Goal: Transaction & Acquisition: Purchase product/service

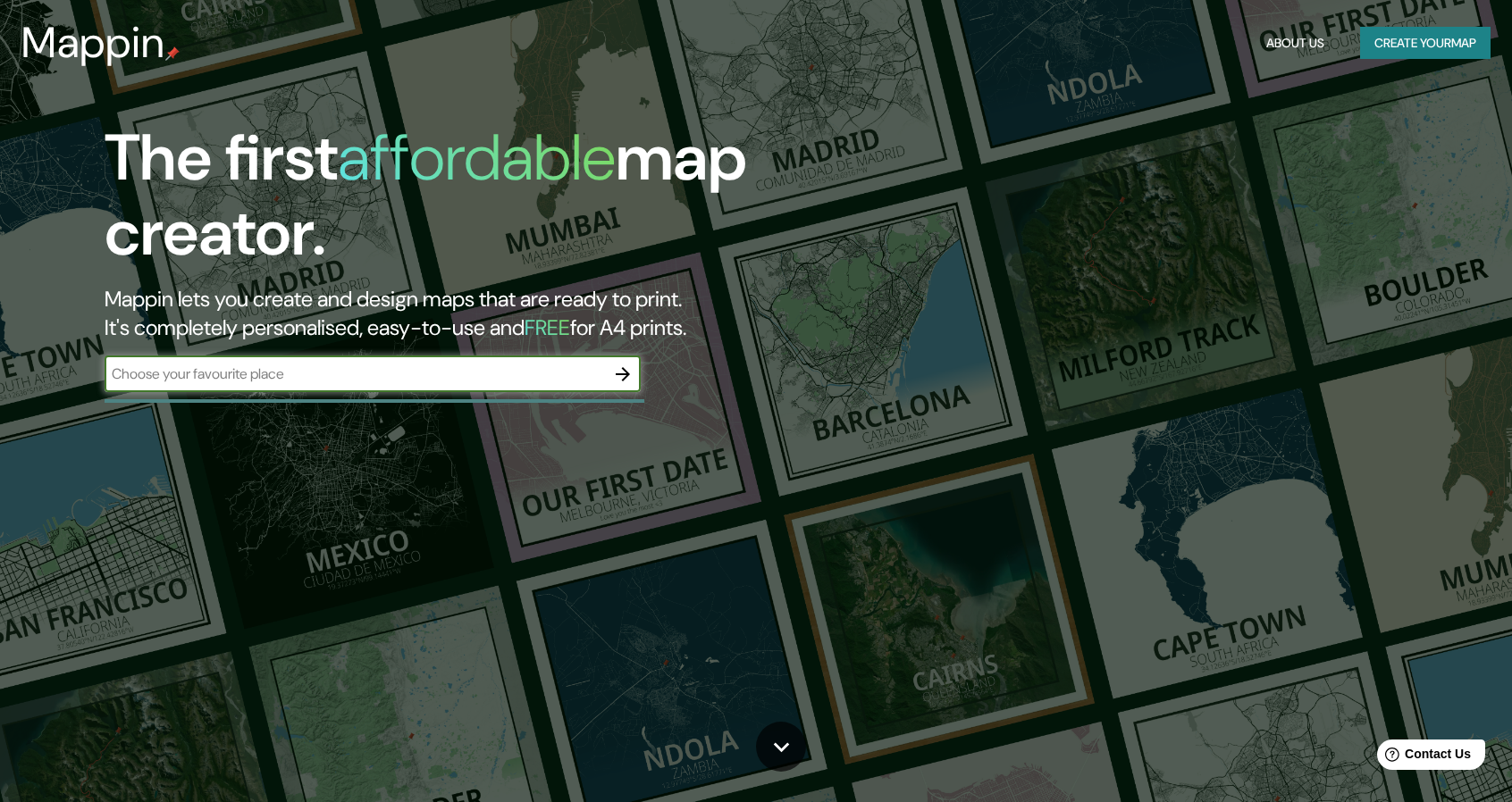
type input "A"
type input "[GEOGRAPHIC_DATA]"
click at [620, 376] on icon "button" at bounding box center [623, 375] width 21 height 21
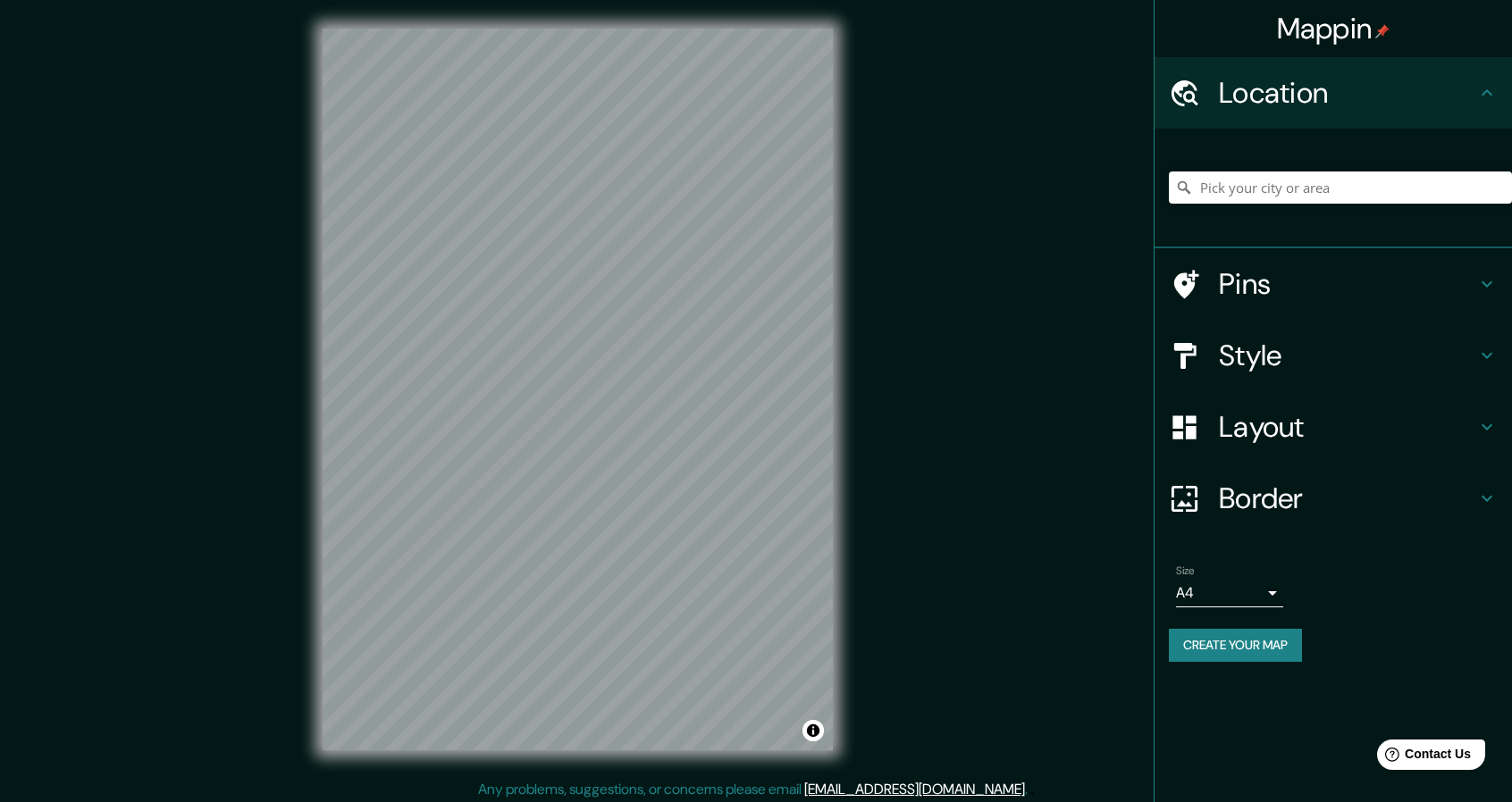
scroll to position [5, 0]
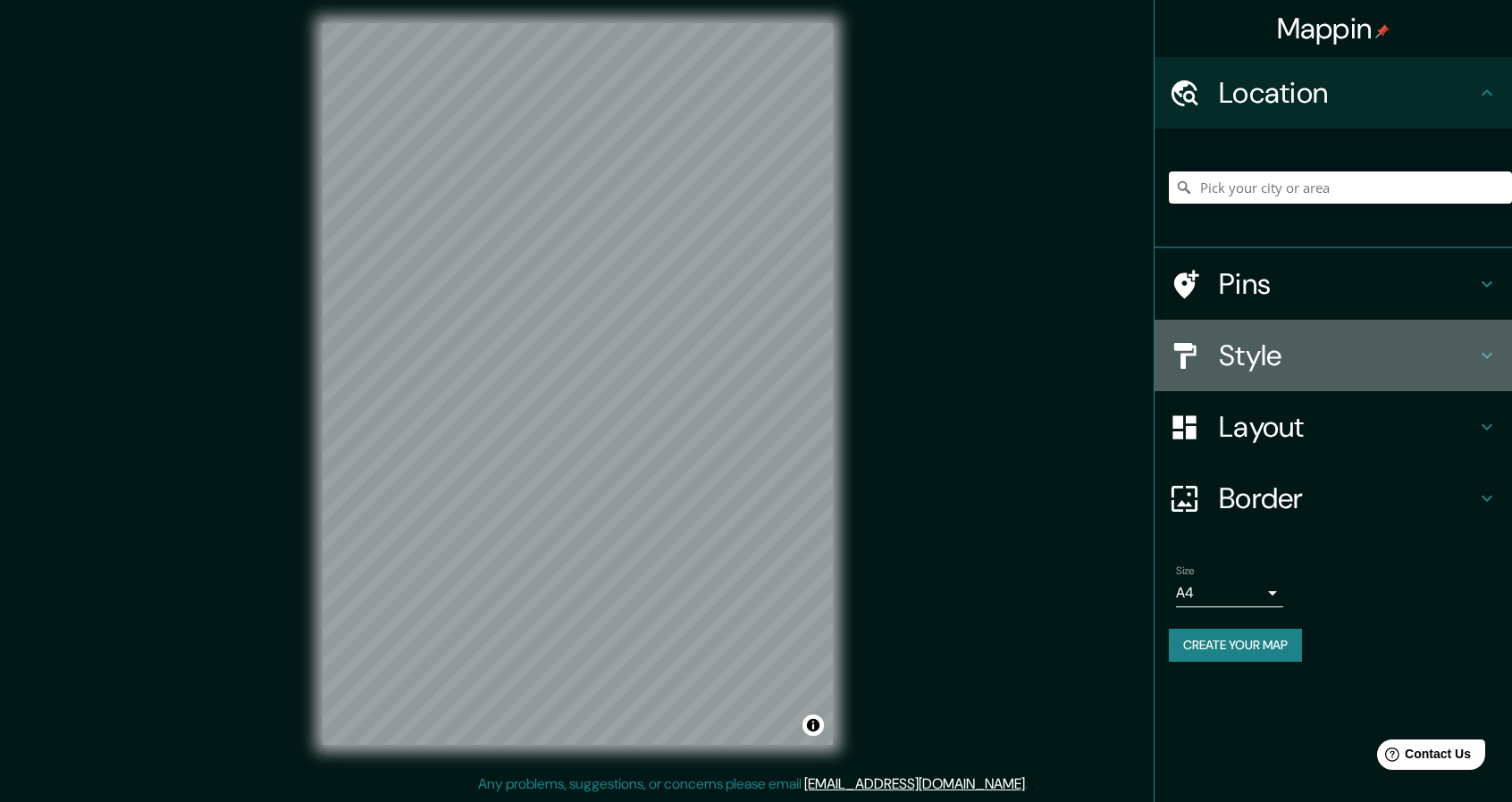
click at [1289, 352] on h4 "Style" at bounding box center [1348, 355] width 258 height 36
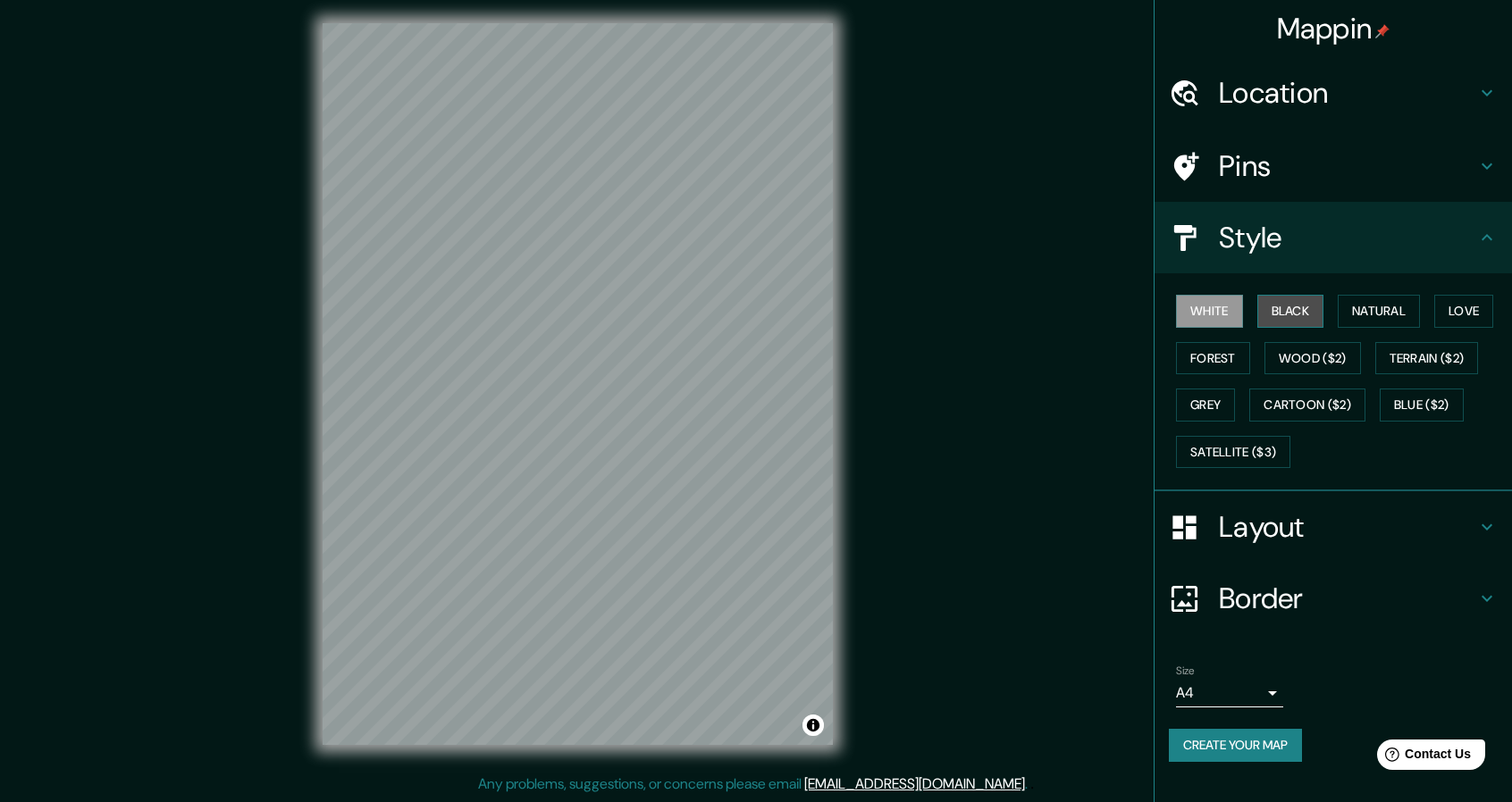
click at [1304, 310] on button "Black" at bounding box center [1290, 311] width 67 height 33
click at [1464, 312] on button "Love" at bounding box center [1463, 311] width 59 height 33
click at [1277, 369] on button "Wood ($2)" at bounding box center [1312, 359] width 97 height 33
click at [1220, 312] on button "White" at bounding box center [1209, 311] width 67 height 33
click at [1376, 315] on button "Natural" at bounding box center [1378, 311] width 82 height 33
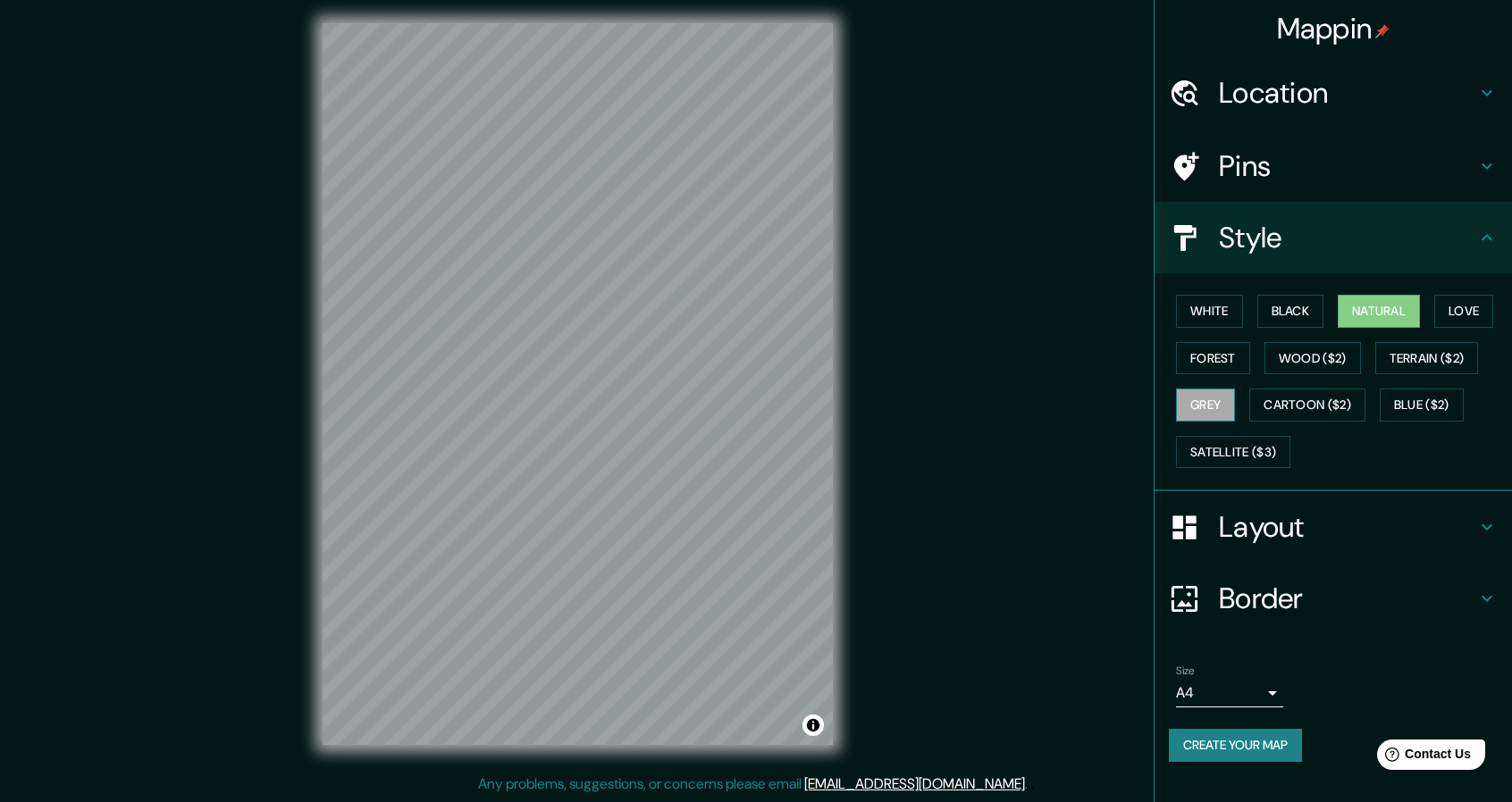
click at [1208, 410] on button "Grey" at bounding box center [1206, 405] width 59 height 33
click at [1305, 354] on button "Wood ($2)" at bounding box center [1312, 359] width 97 height 33
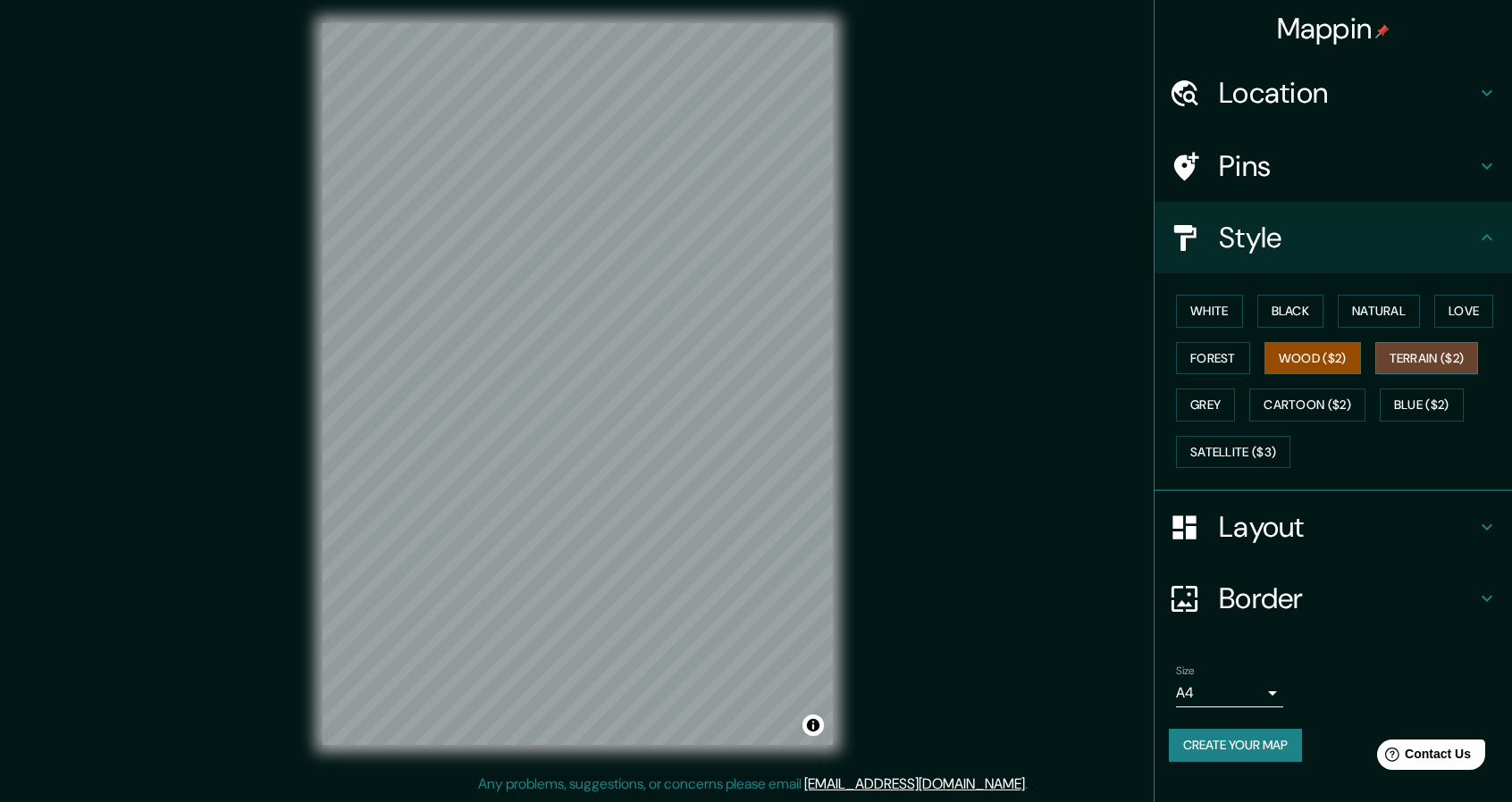
click at [1455, 356] on button "Terrain ($2)" at bounding box center [1427, 359] width 103 height 33
click at [1429, 407] on button "Blue ($2)" at bounding box center [1422, 405] width 84 height 33
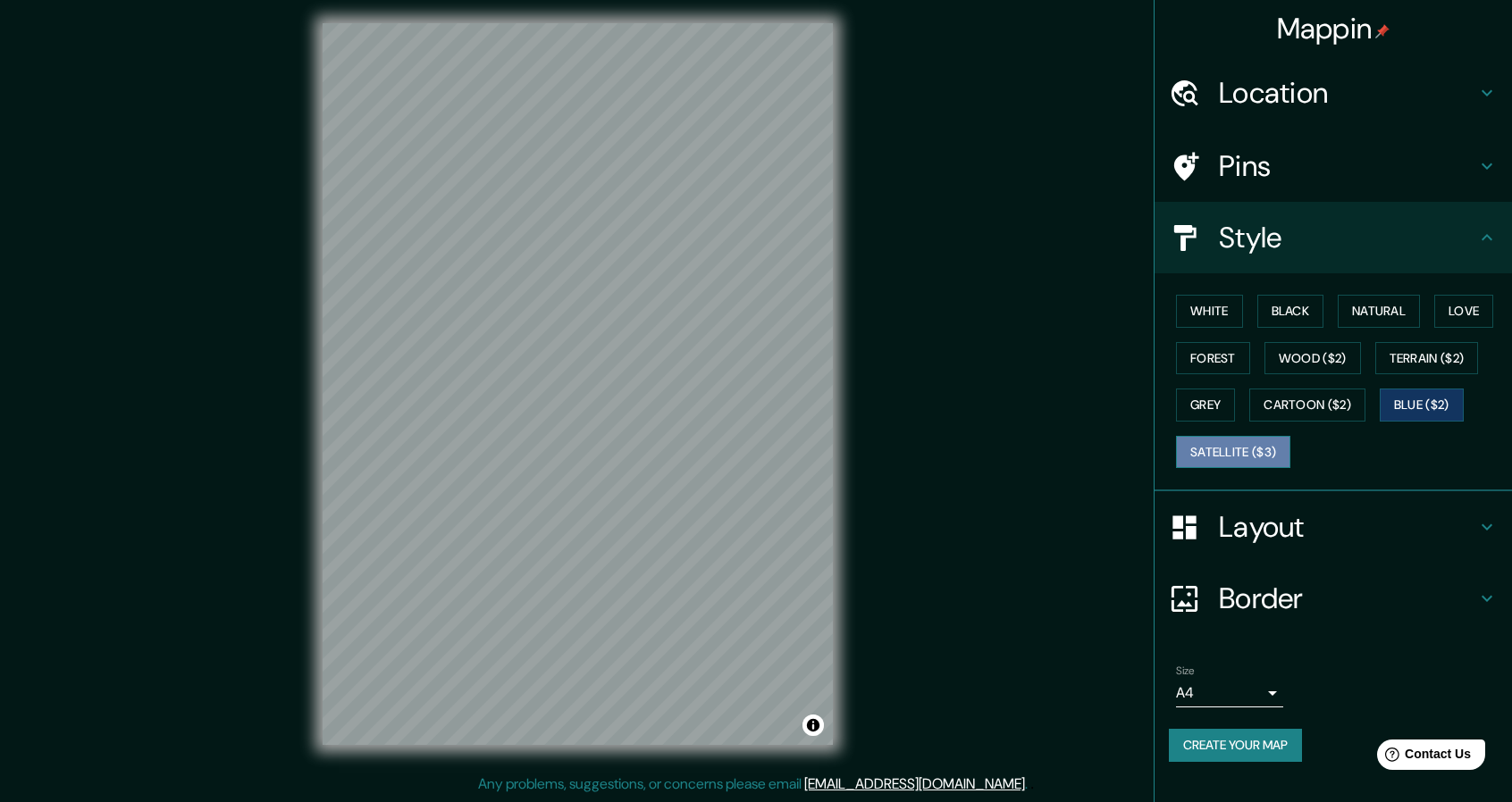
click at [1257, 443] on button "Satellite ($3)" at bounding box center [1233, 453] width 114 height 33
click at [1476, 317] on button "Love" at bounding box center [1463, 311] width 59 height 33
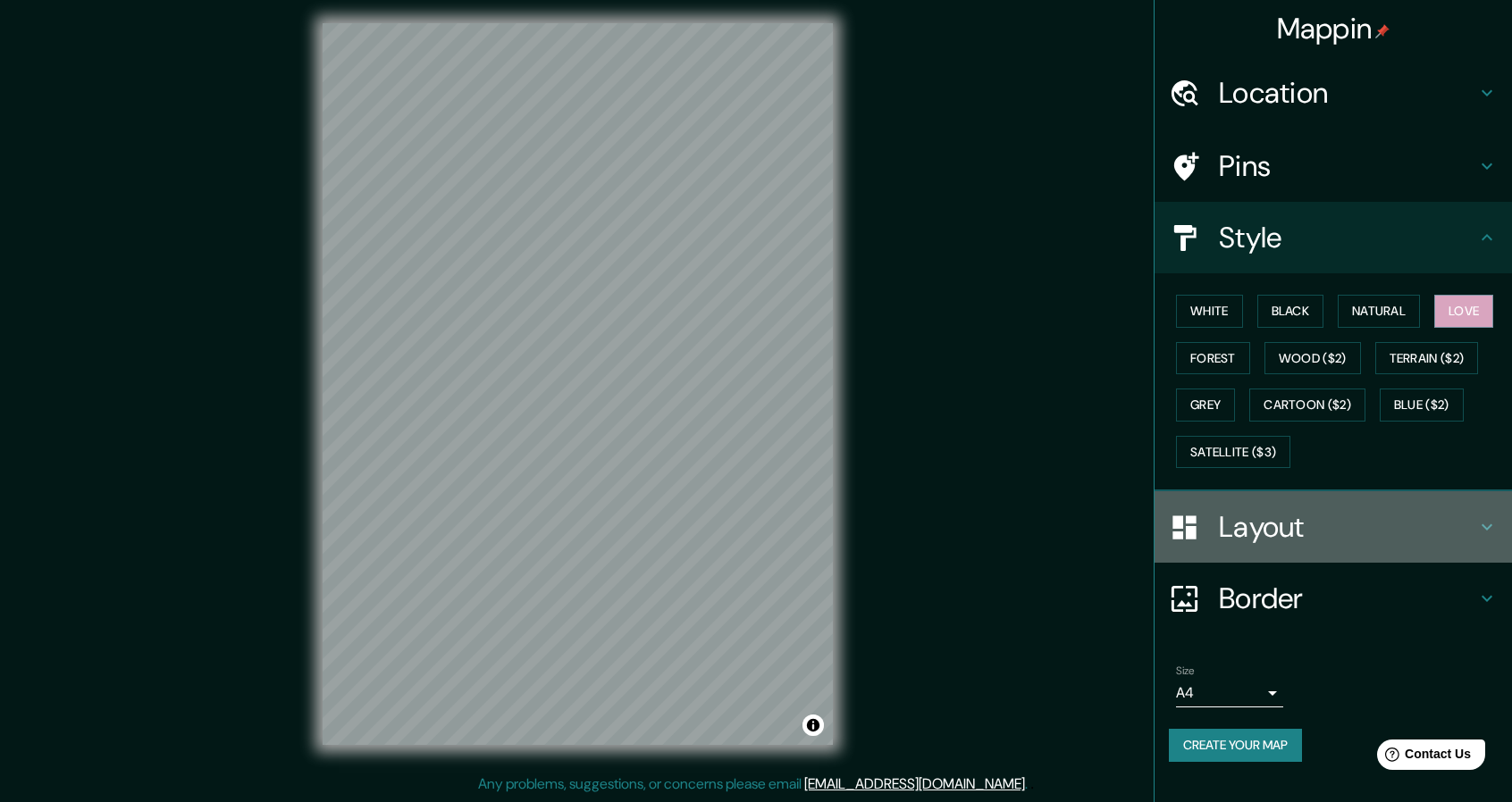
click at [1318, 530] on h4 "Layout" at bounding box center [1348, 527] width 258 height 36
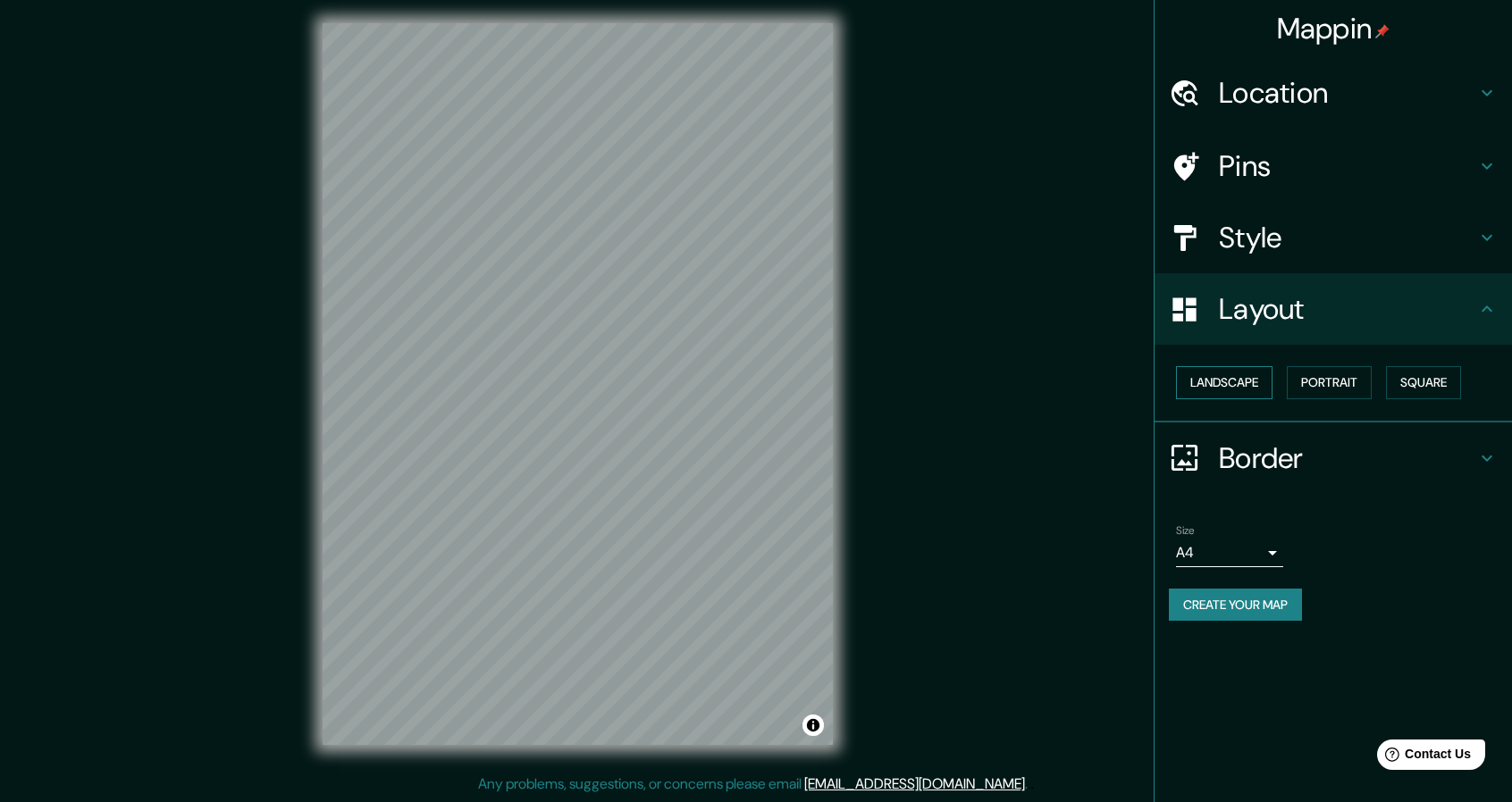
click at [1235, 392] on button "Landscape" at bounding box center [1224, 382] width 97 height 33
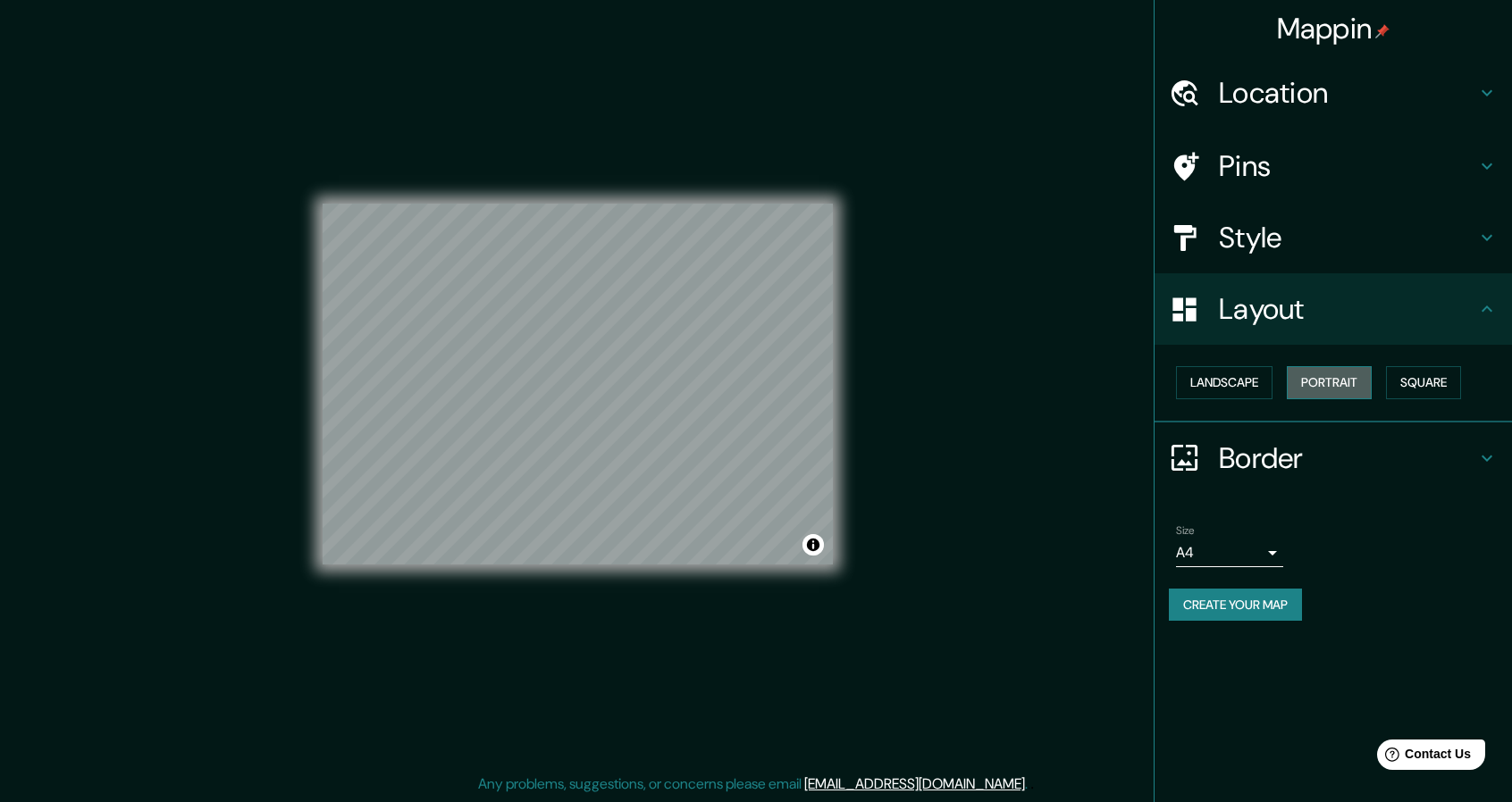
click at [1330, 378] on button "Portrait" at bounding box center [1328, 382] width 85 height 33
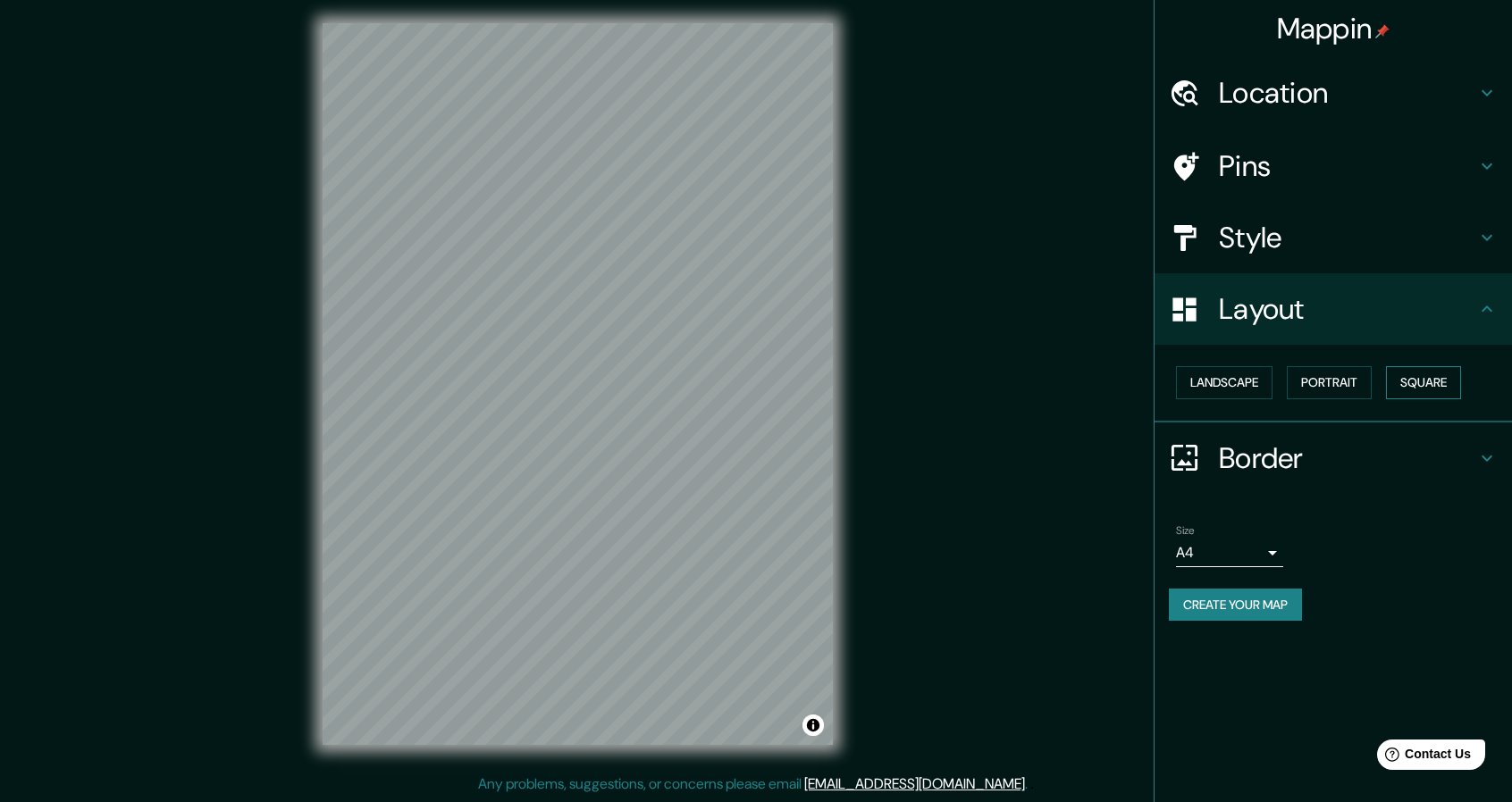
click at [1449, 378] on button "Square" at bounding box center [1423, 382] width 75 height 33
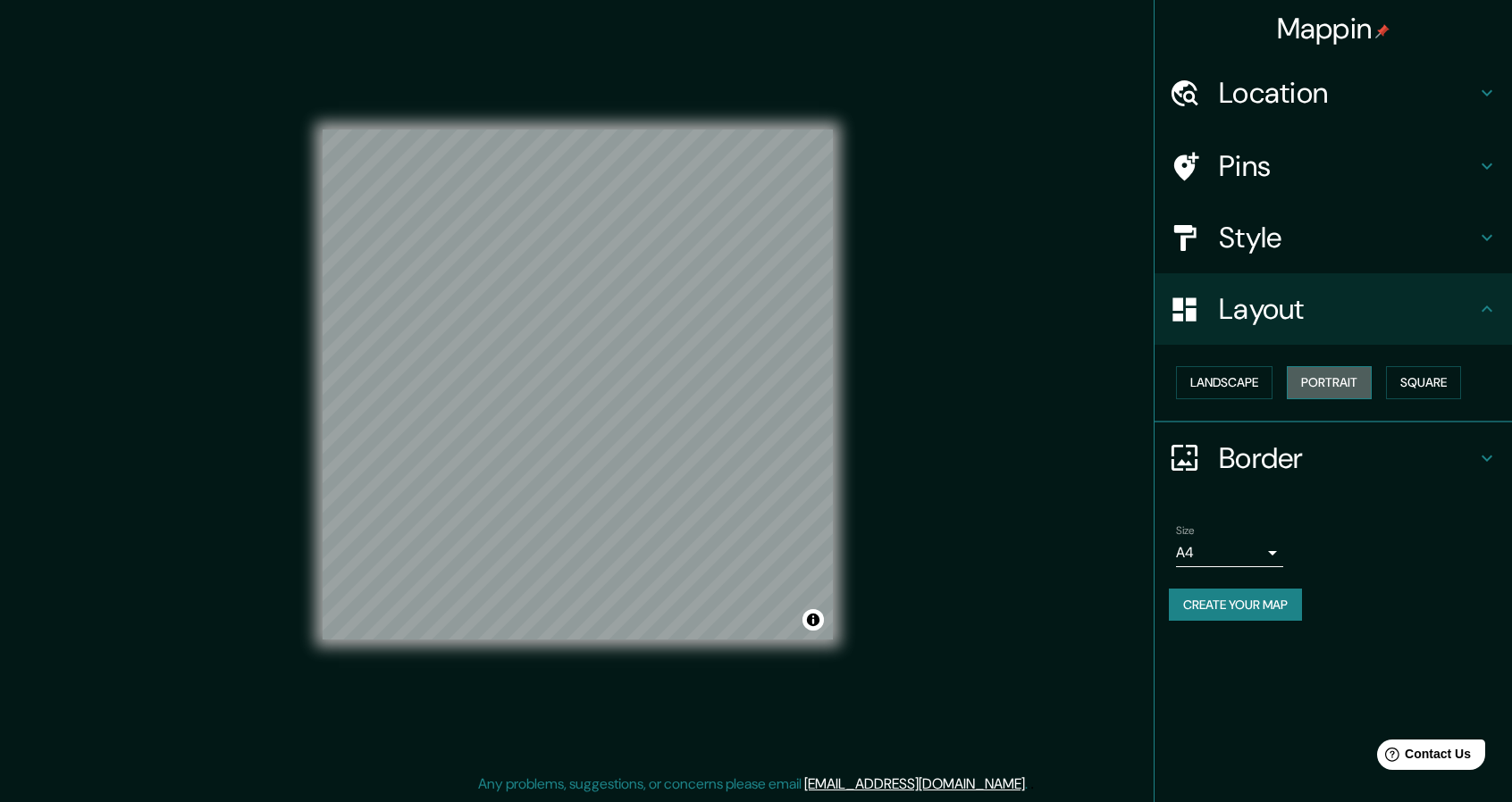
click at [1340, 377] on button "Portrait" at bounding box center [1328, 382] width 85 height 33
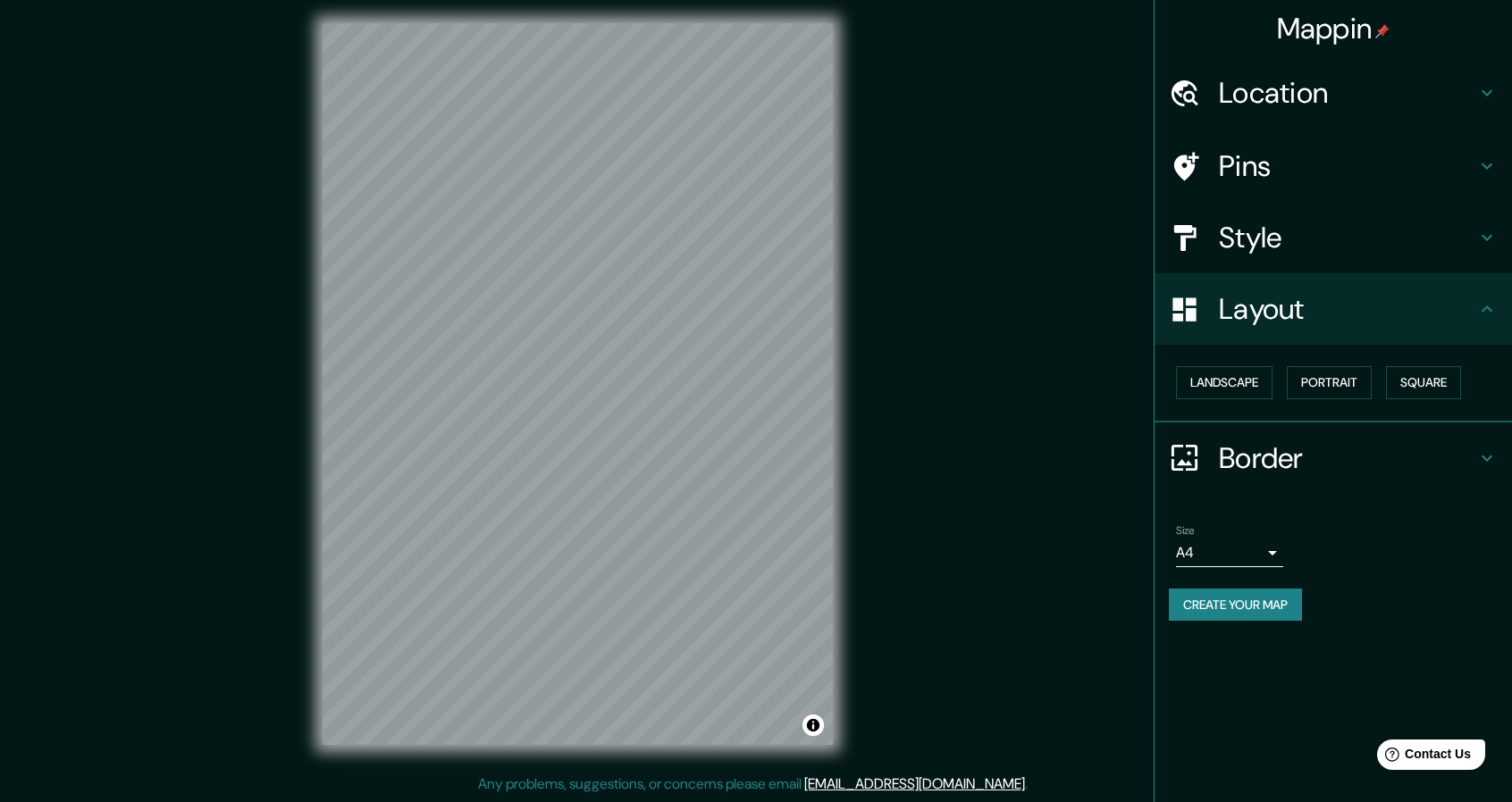
click at [1252, 232] on h4 "Style" at bounding box center [1348, 237] width 258 height 36
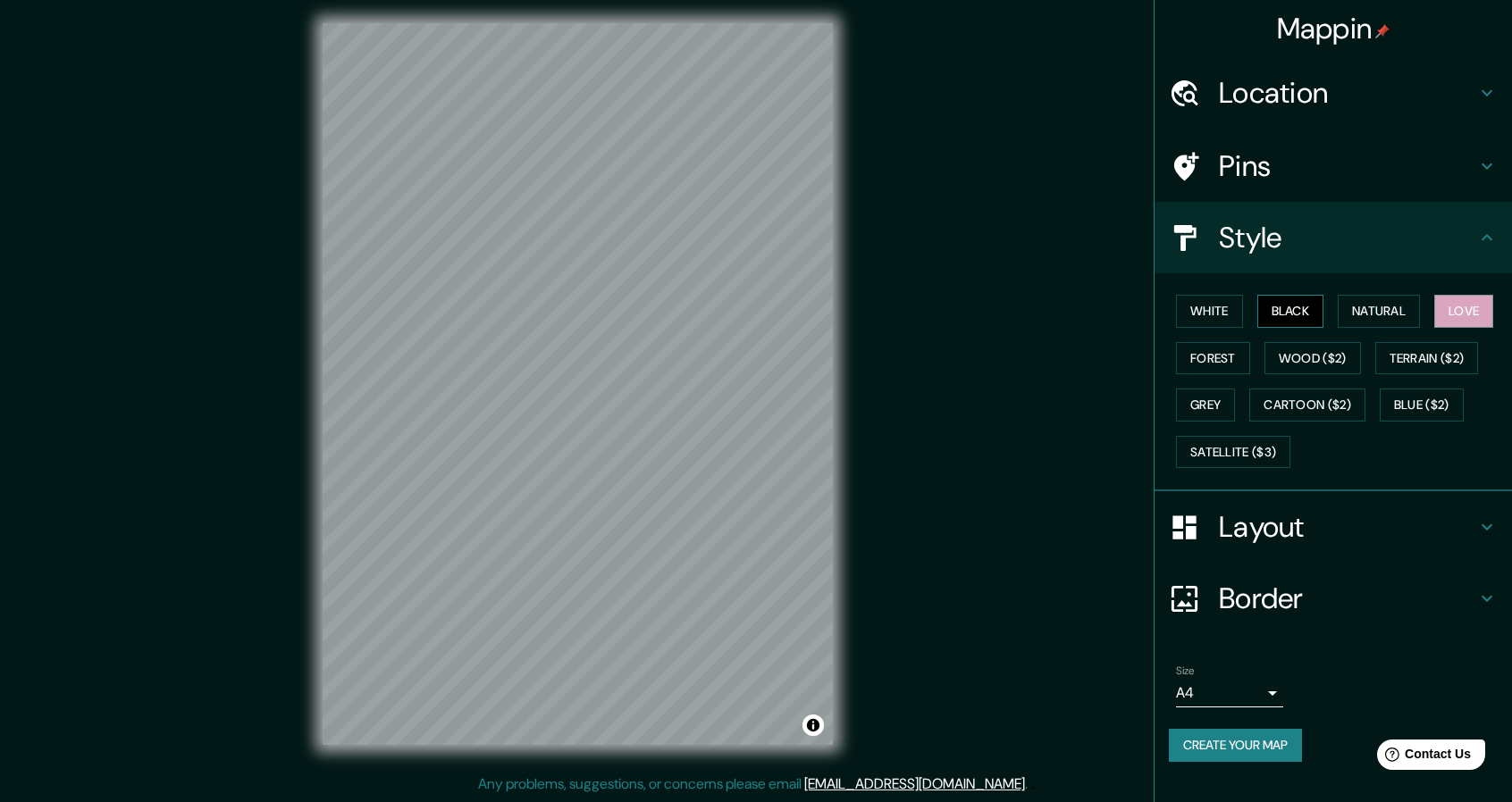
click at [1282, 306] on button "Black" at bounding box center [1290, 311] width 67 height 33
click at [1183, 308] on button "White" at bounding box center [1209, 311] width 67 height 33
click at [1293, 302] on button "Black" at bounding box center [1290, 311] width 67 height 33
click at [814, 727] on button "Toggle attribution" at bounding box center [813, 725] width 21 height 21
click at [921, 639] on div "Mappin Location Pins Style White Black Natural Love Forest Wood ($2) Terrain ($…" at bounding box center [756, 399] width 1512 height 808
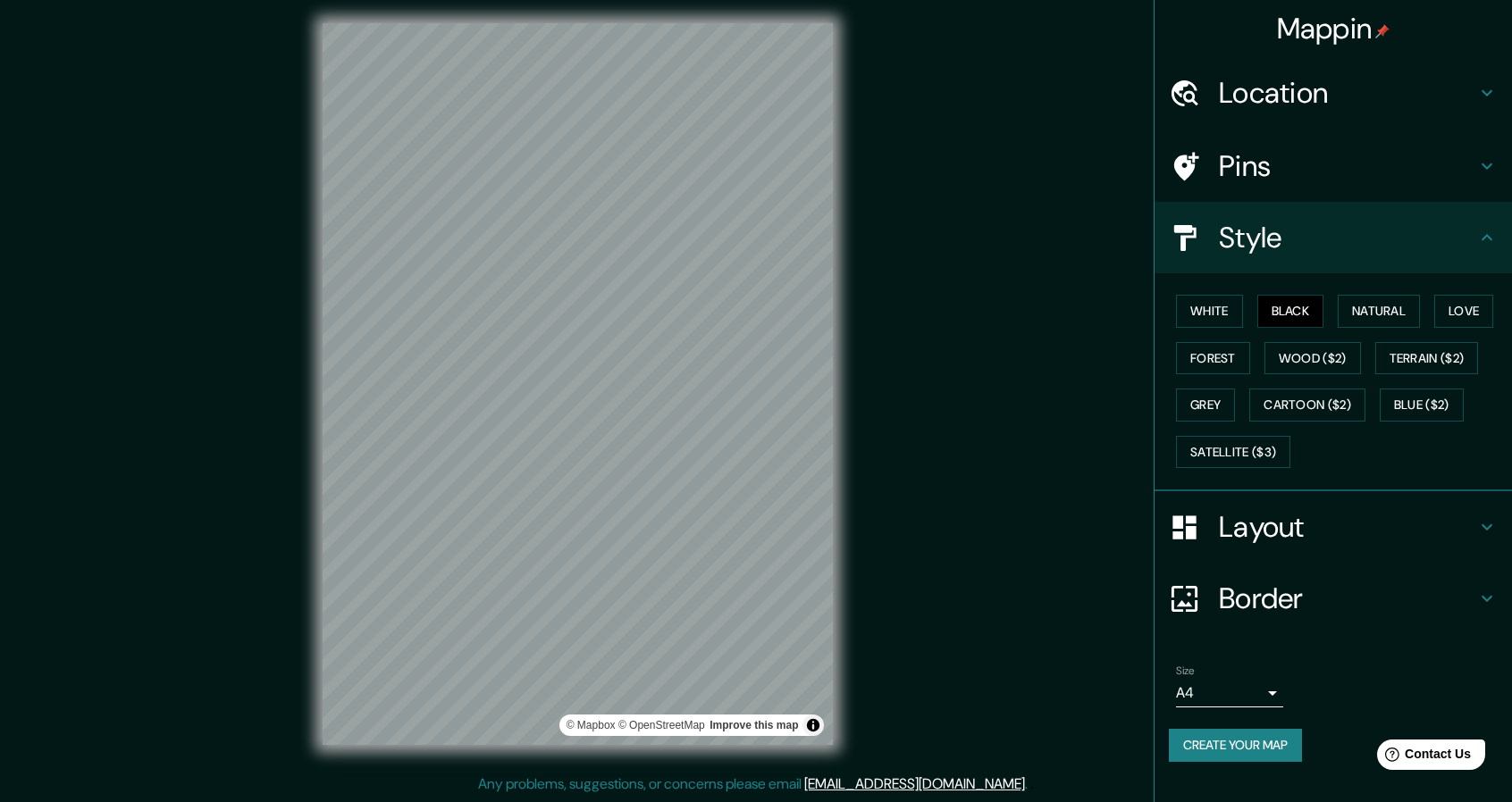
click at [1310, 168] on h4 "Pins" at bounding box center [1348, 166] width 258 height 36
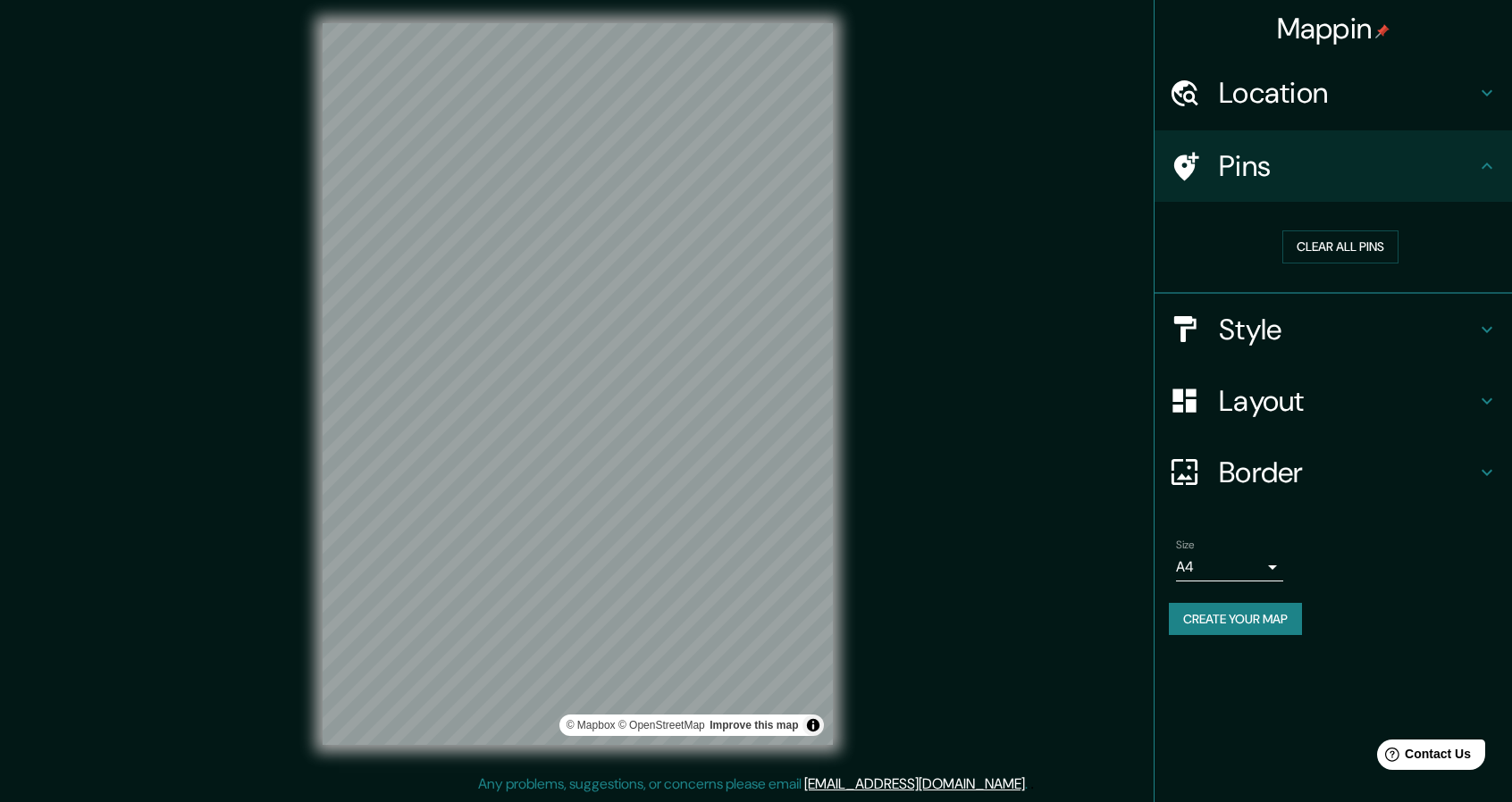
click at [1267, 401] on h4 "Layout" at bounding box center [1348, 401] width 258 height 36
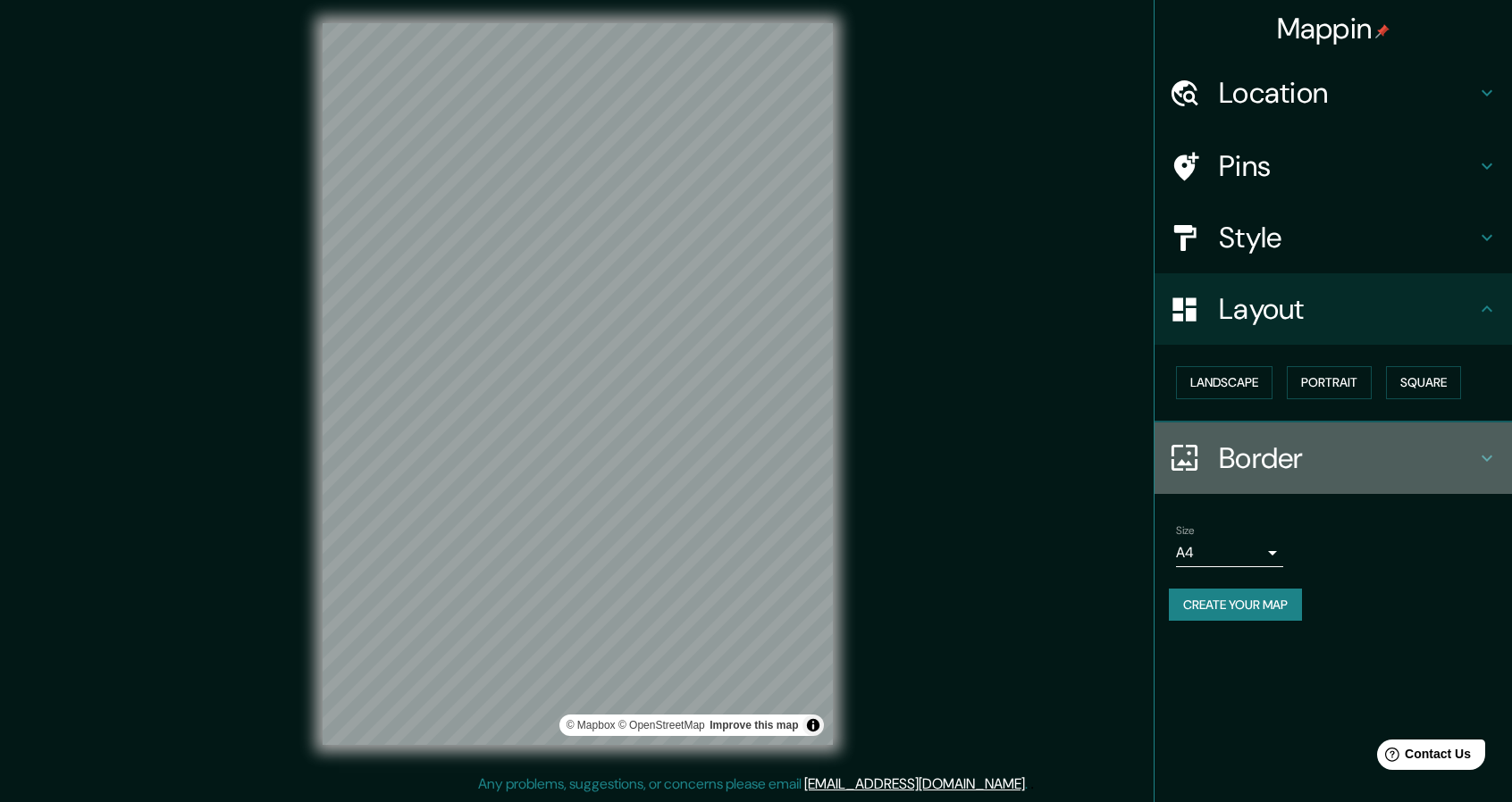
click at [1245, 476] on div "Border" at bounding box center [1333, 458] width 357 height 71
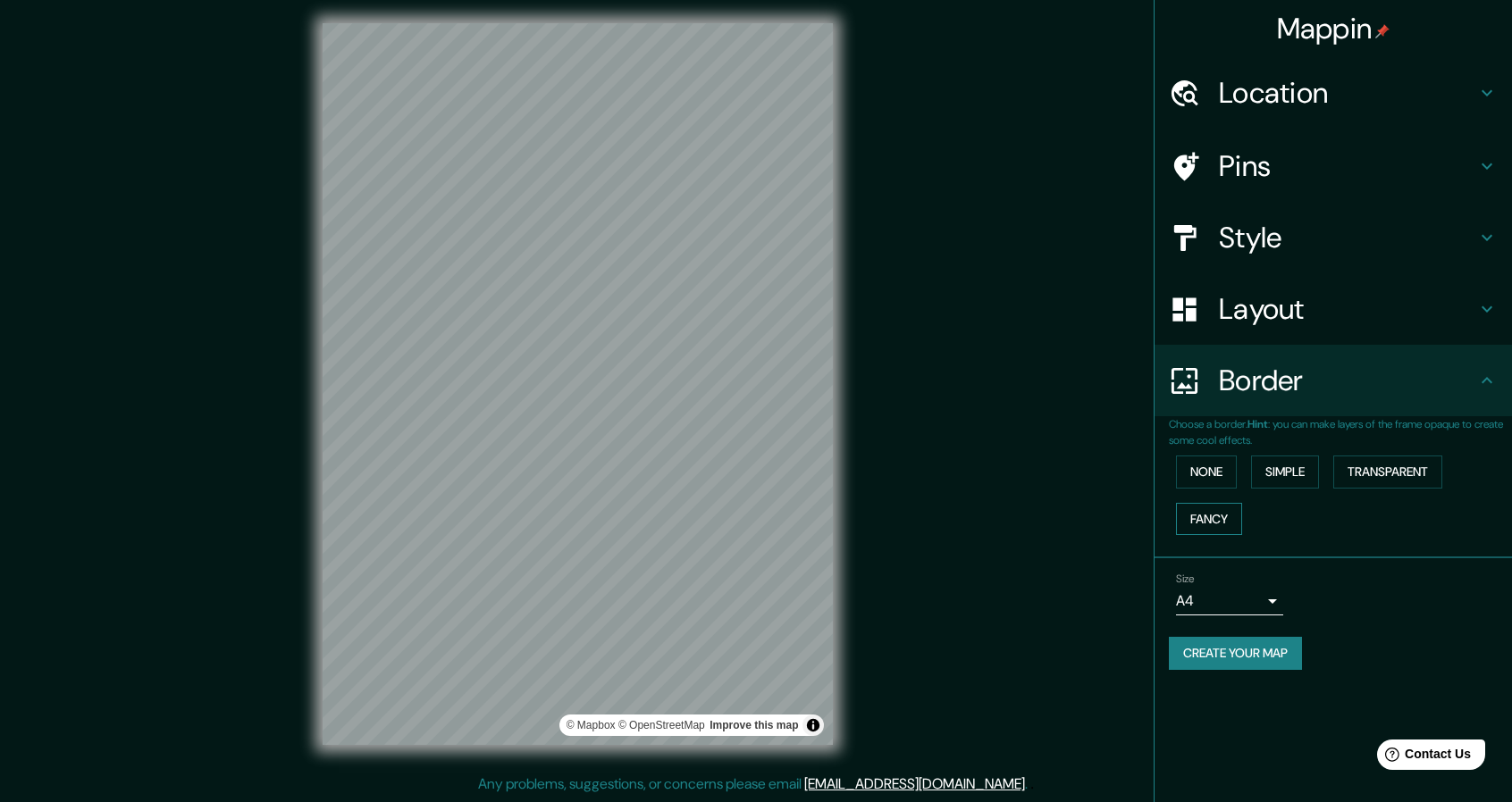
click at [1221, 521] on button "Fancy" at bounding box center [1209, 519] width 66 height 33
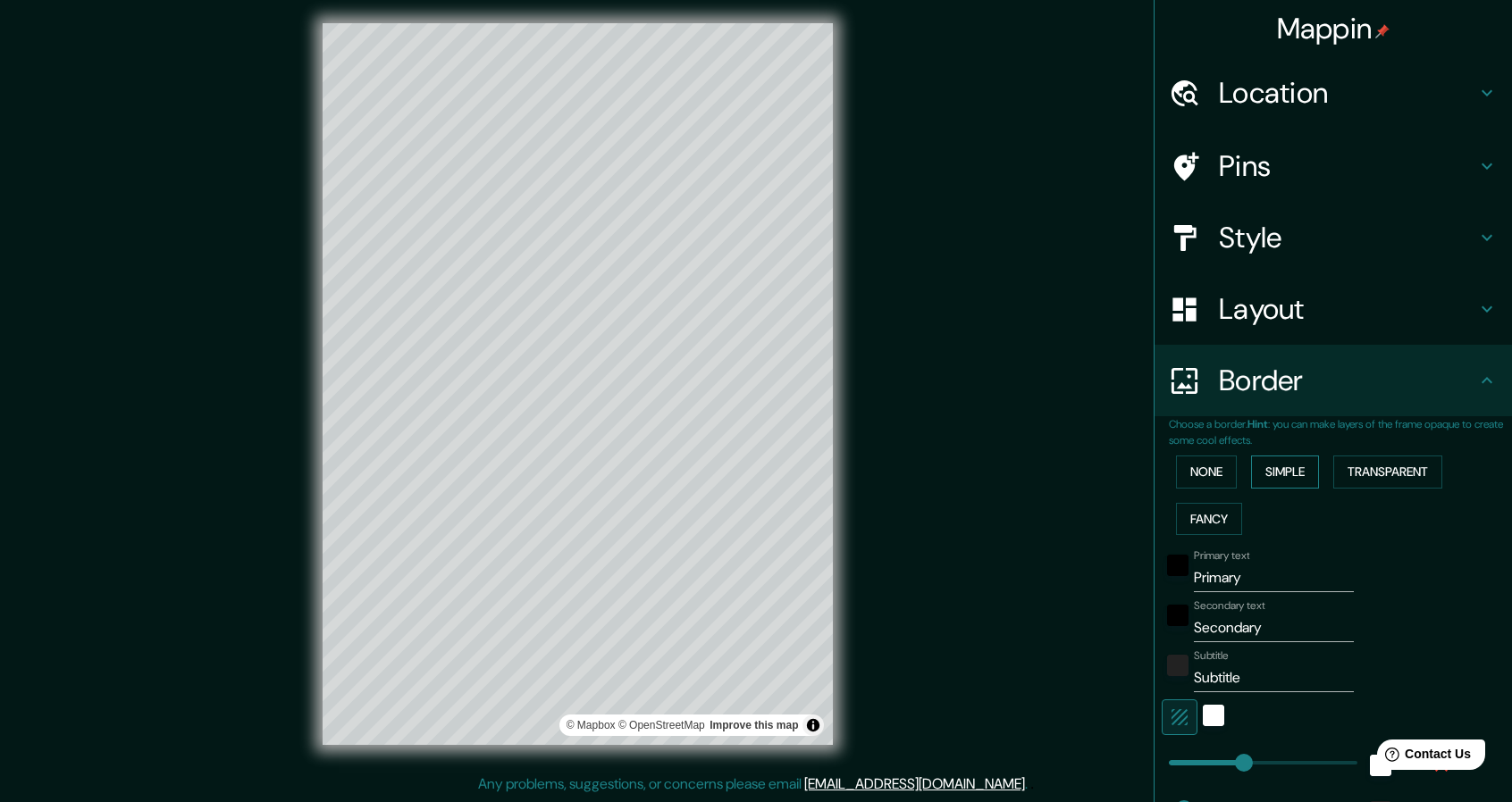
click at [1294, 467] on button "Simple" at bounding box center [1286, 472] width 68 height 33
click at [1396, 467] on button "Transparent" at bounding box center [1388, 472] width 109 height 33
click at [1228, 470] on div "None Simple Transparent Fancy" at bounding box center [1340, 496] width 344 height 94
click at [1210, 468] on button "None" at bounding box center [1206, 472] width 61 height 33
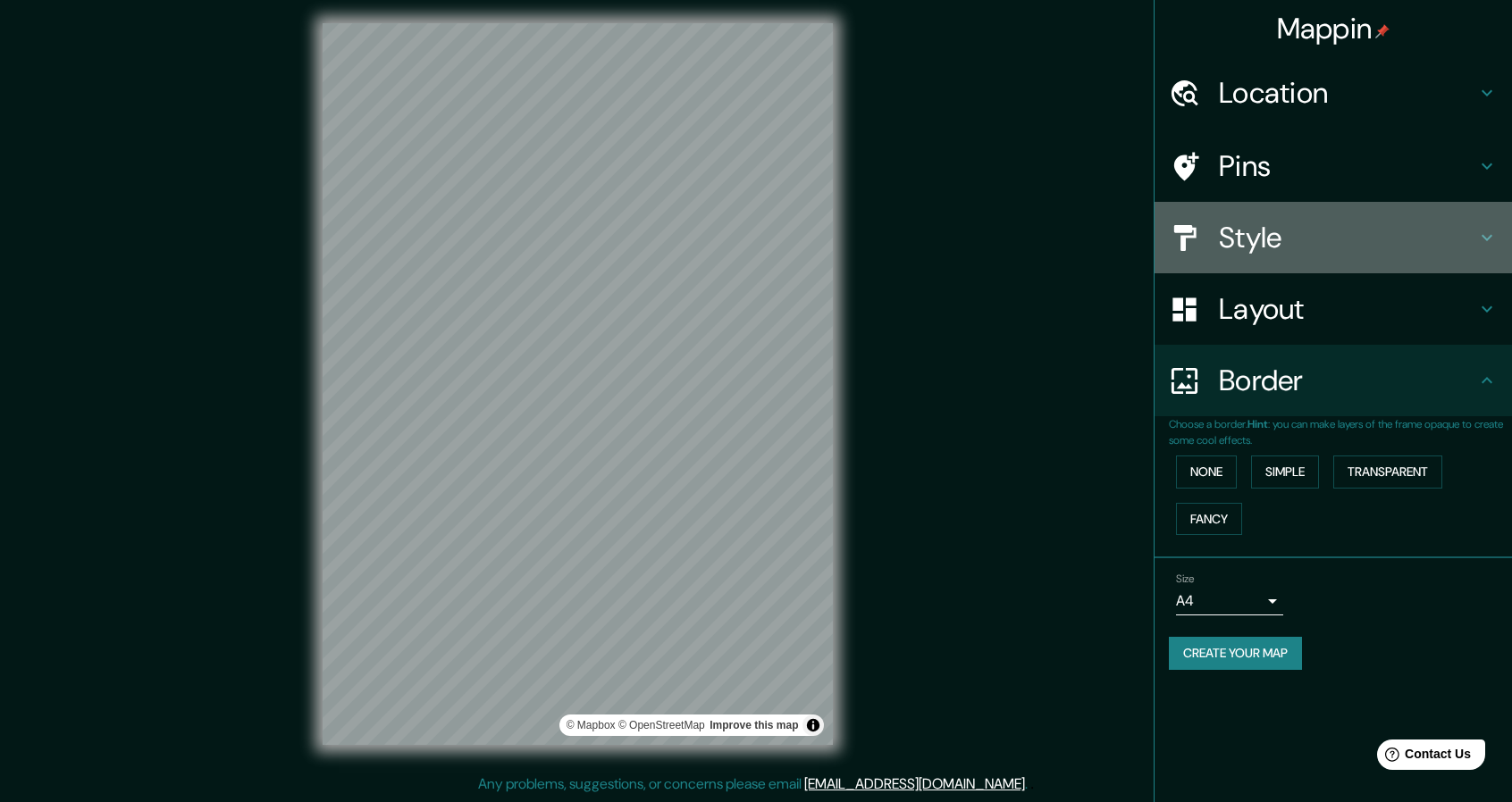
click at [1321, 225] on h4 "Style" at bounding box center [1348, 237] width 258 height 36
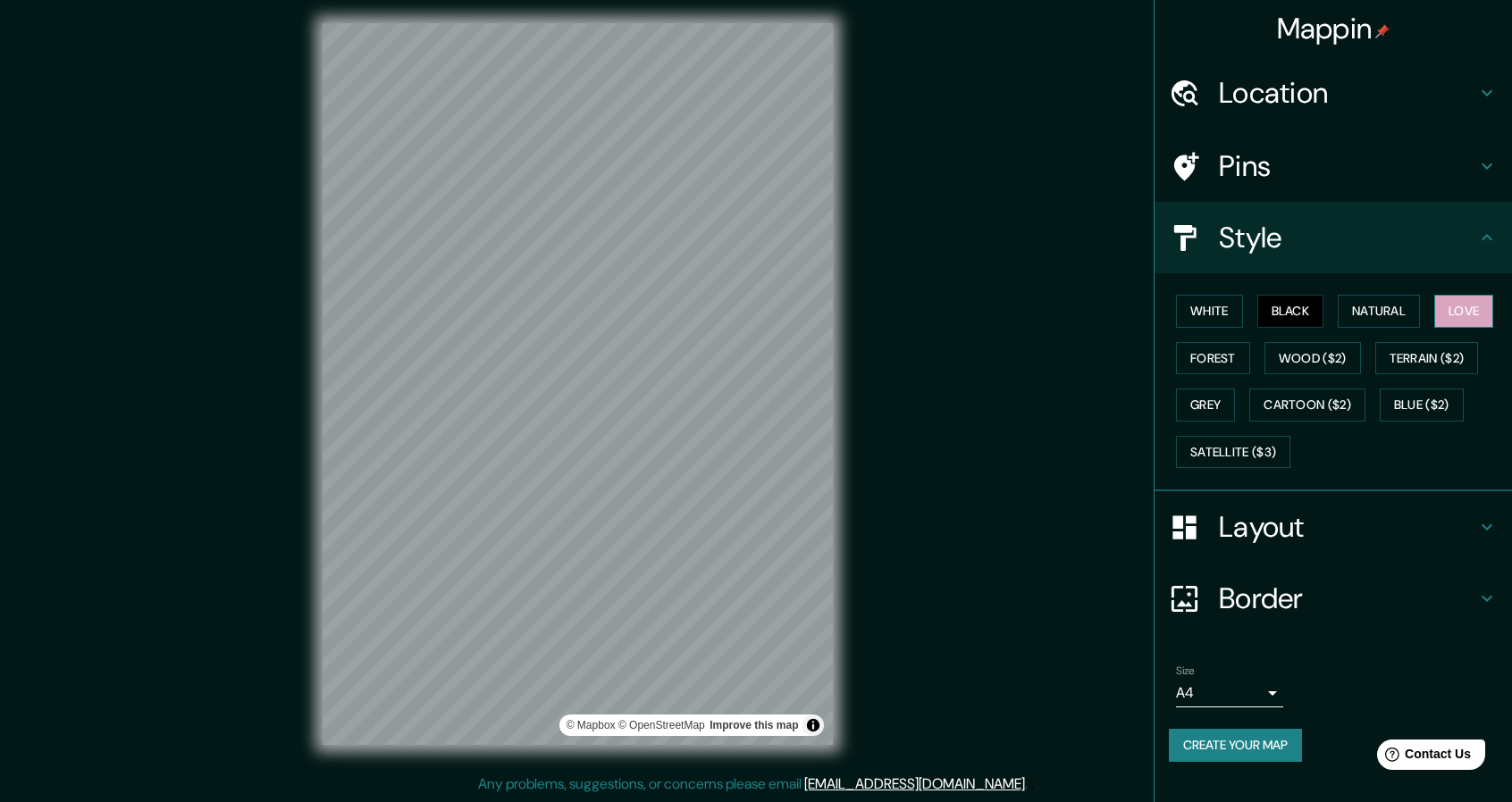
click at [1446, 301] on button "Love" at bounding box center [1463, 311] width 59 height 33
click at [1297, 312] on button "Black" at bounding box center [1290, 311] width 67 height 33
click at [1222, 316] on button "White" at bounding box center [1209, 311] width 67 height 33
click at [1474, 311] on button "Love" at bounding box center [1463, 311] width 59 height 33
click at [1333, 517] on h4 "Layout" at bounding box center [1348, 527] width 258 height 36
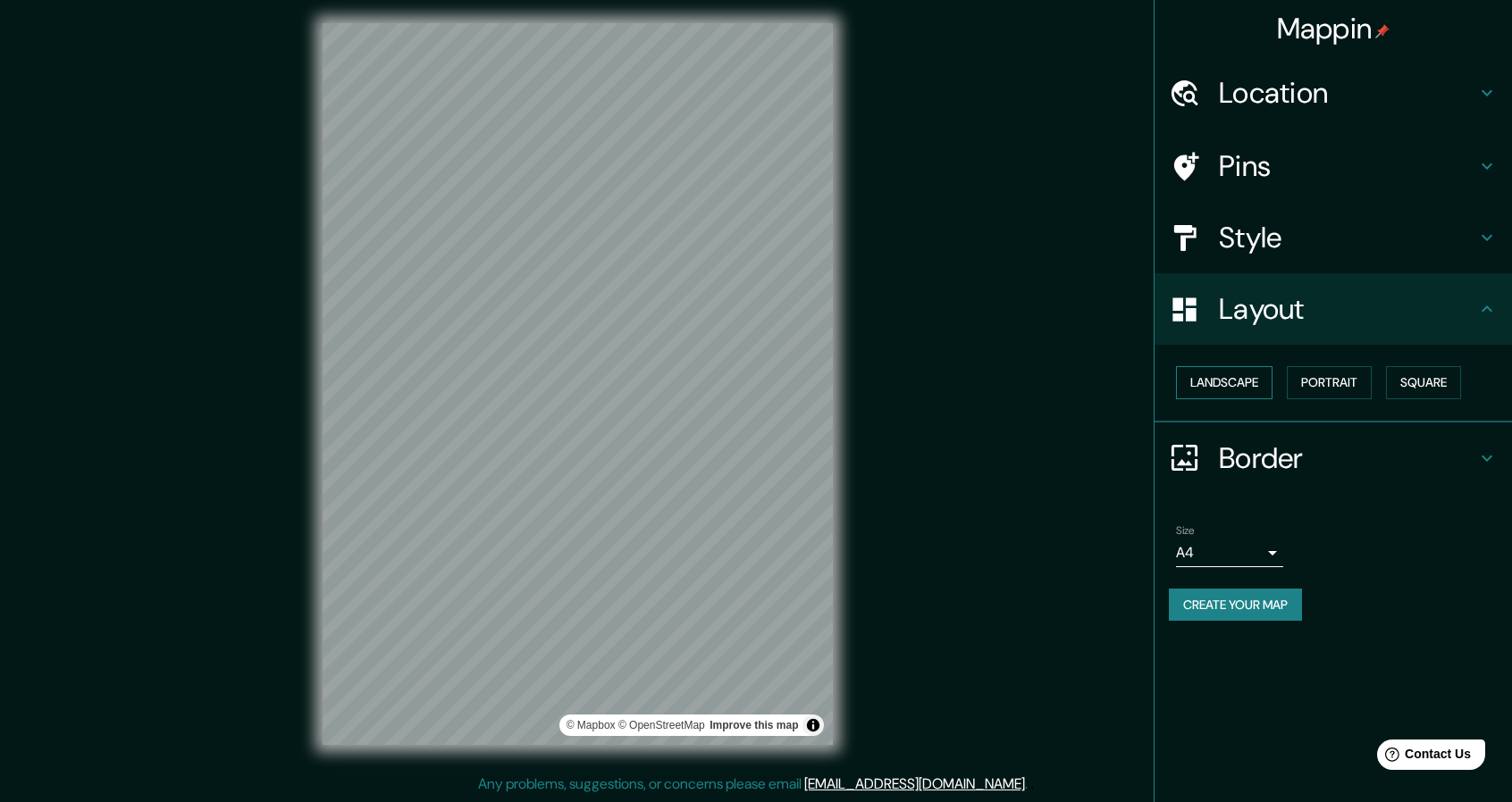
click at [1213, 378] on button "Landscape" at bounding box center [1224, 382] width 97 height 33
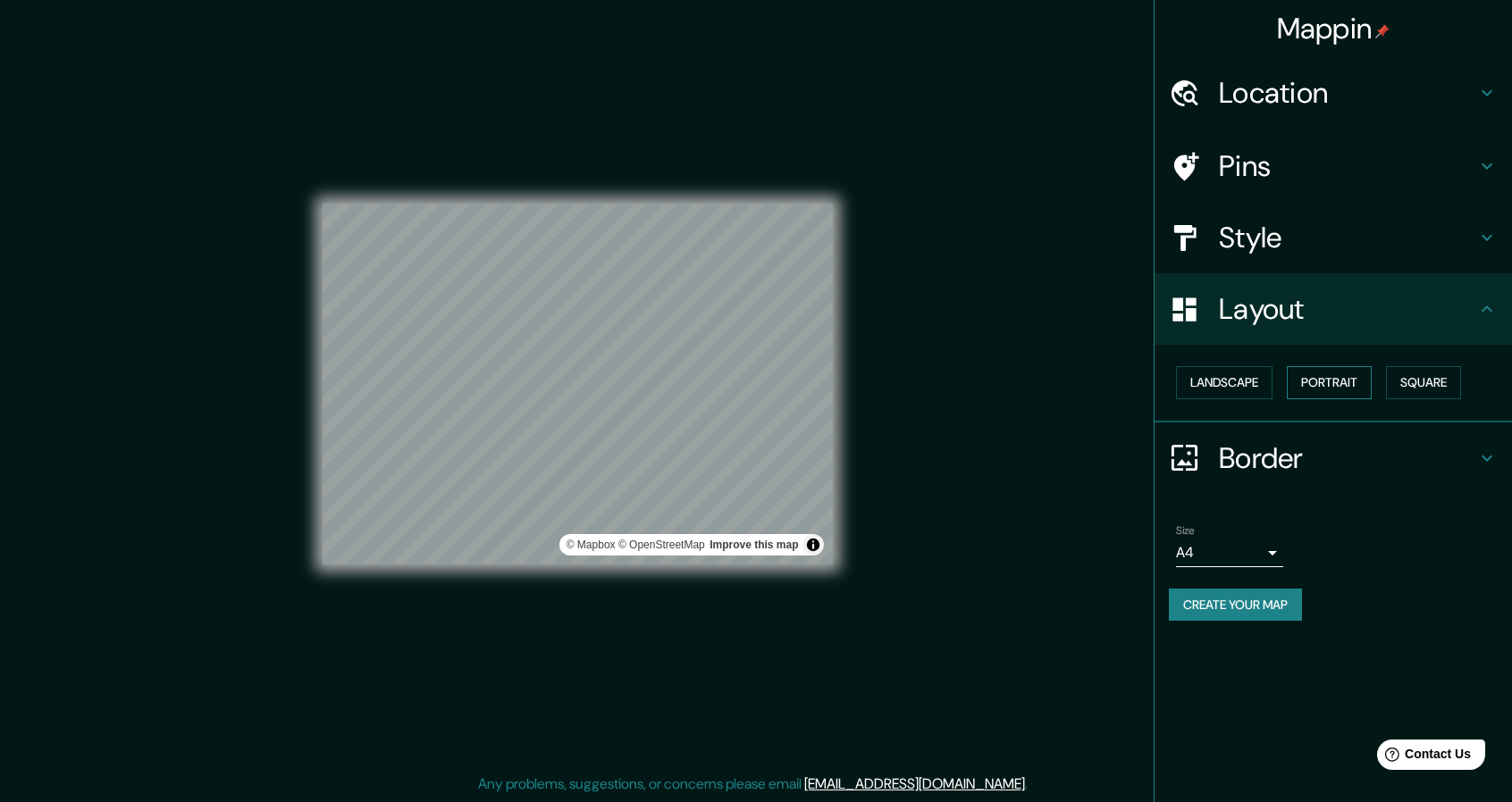
click at [1327, 376] on button "Portrait" at bounding box center [1328, 382] width 85 height 33
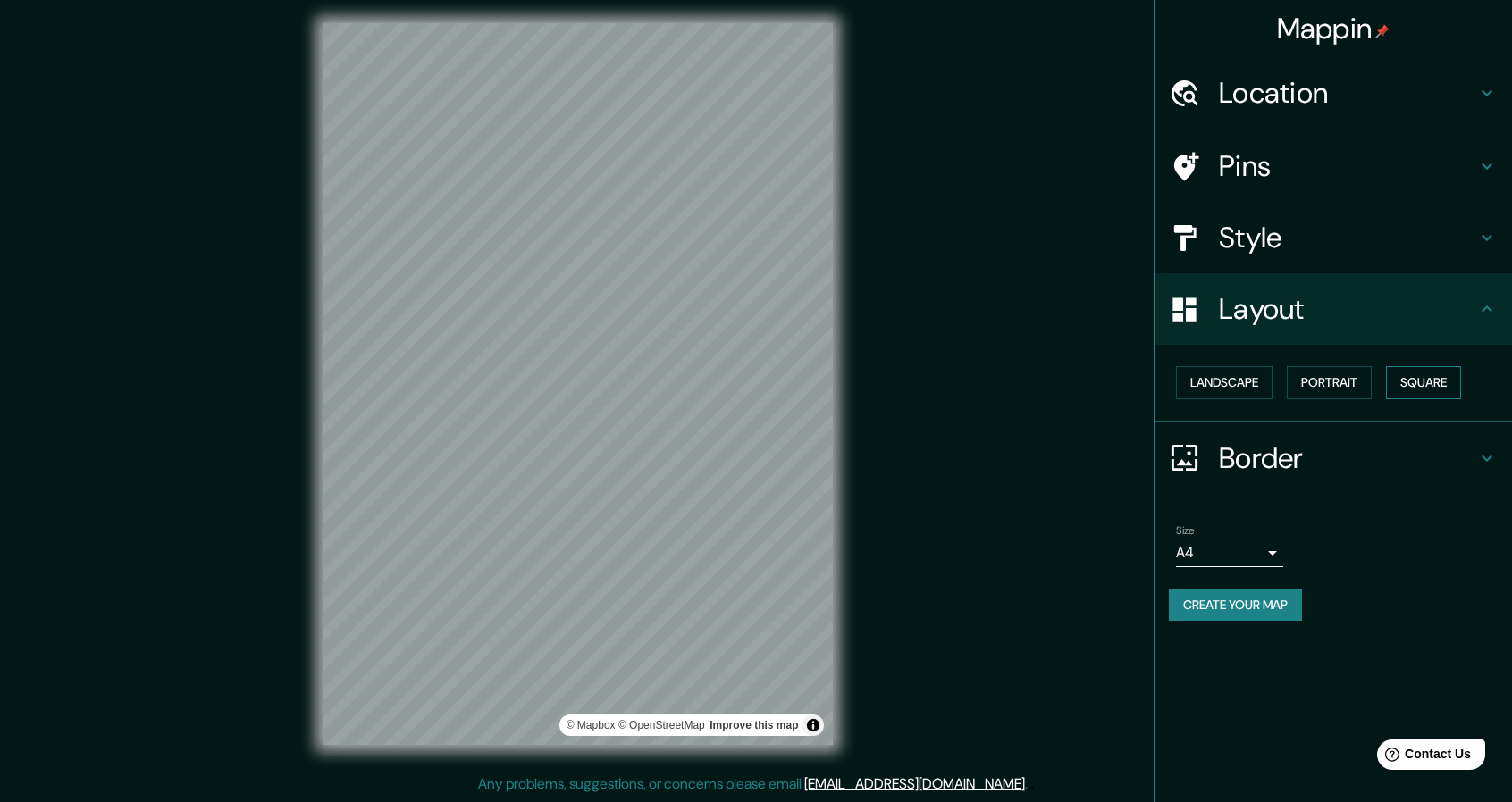
click at [1417, 367] on button "Square" at bounding box center [1423, 382] width 75 height 33
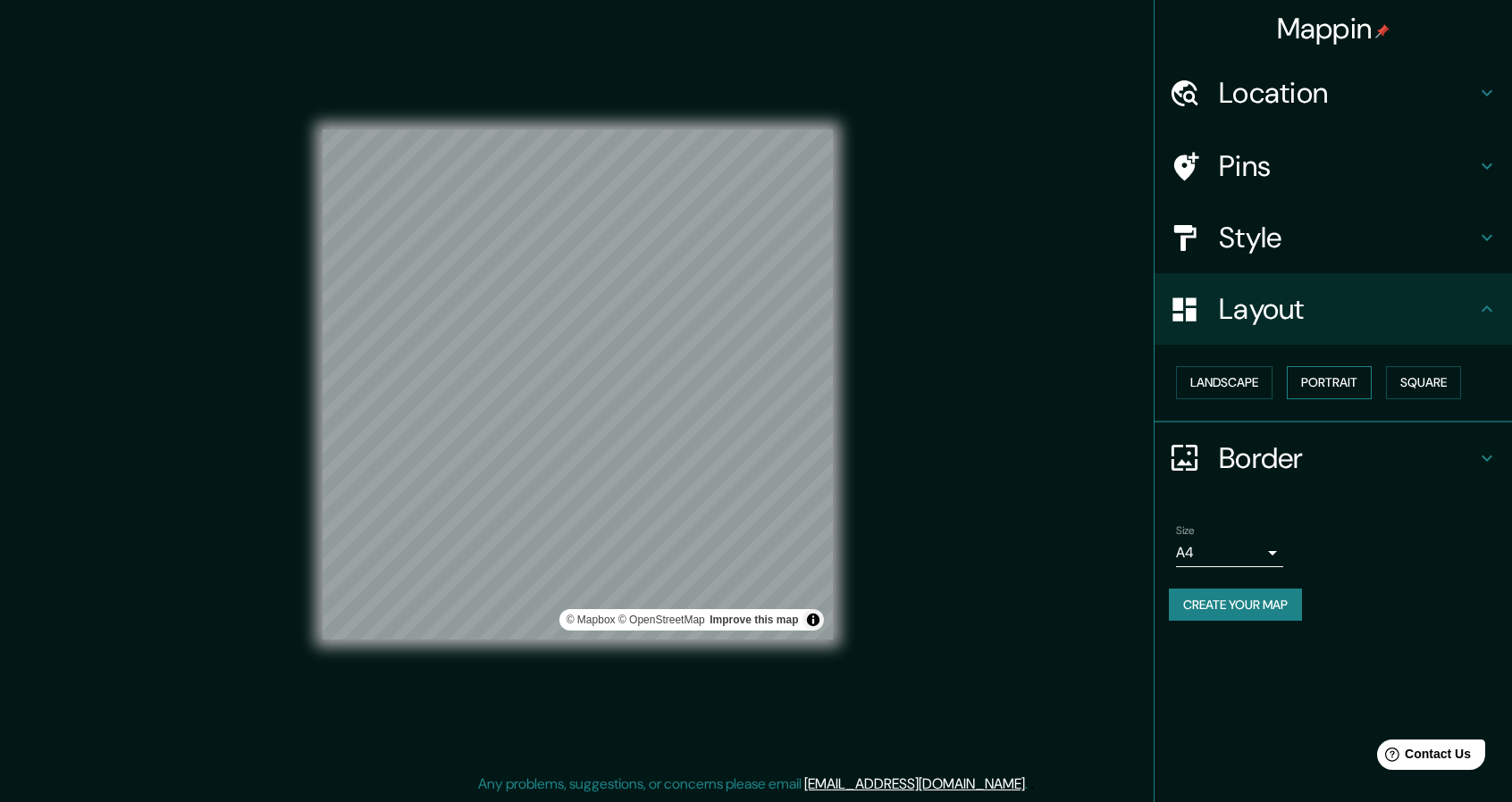
click at [1366, 386] on button "Portrait" at bounding box center [1328, 382] width 85 height 33
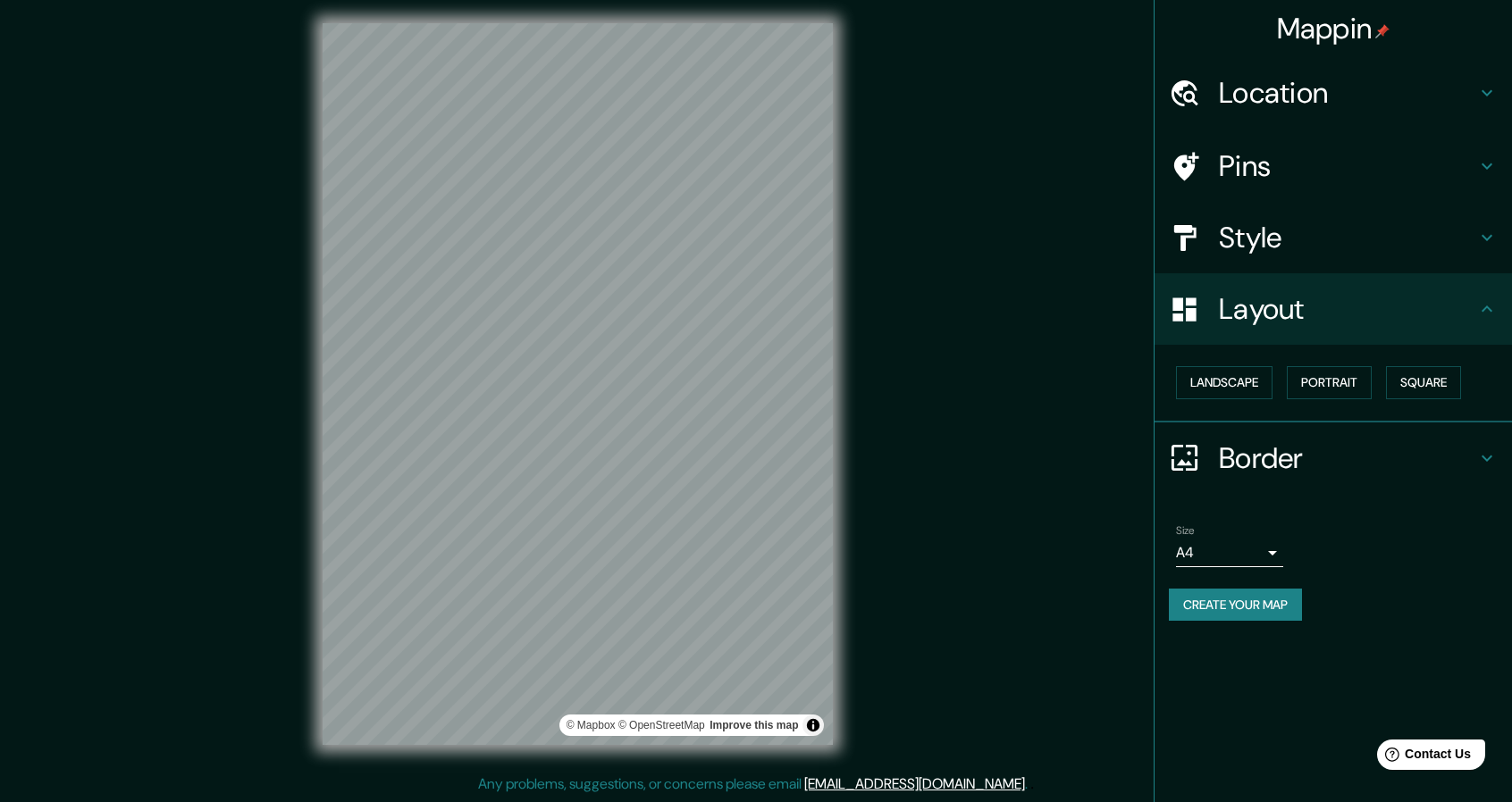
click at [1336, 365] on div "Landscape [GEOGRAPHIC_DATA]" at bounding box center [1340, 382] width 344 height 48
click at [1335, 375] on button "Portrait" at bounding box center [1328, 382] width 85 height 33
click at [1265, 249] on h4 "Style" at bounding box center [1348, 237] width 258 height 36
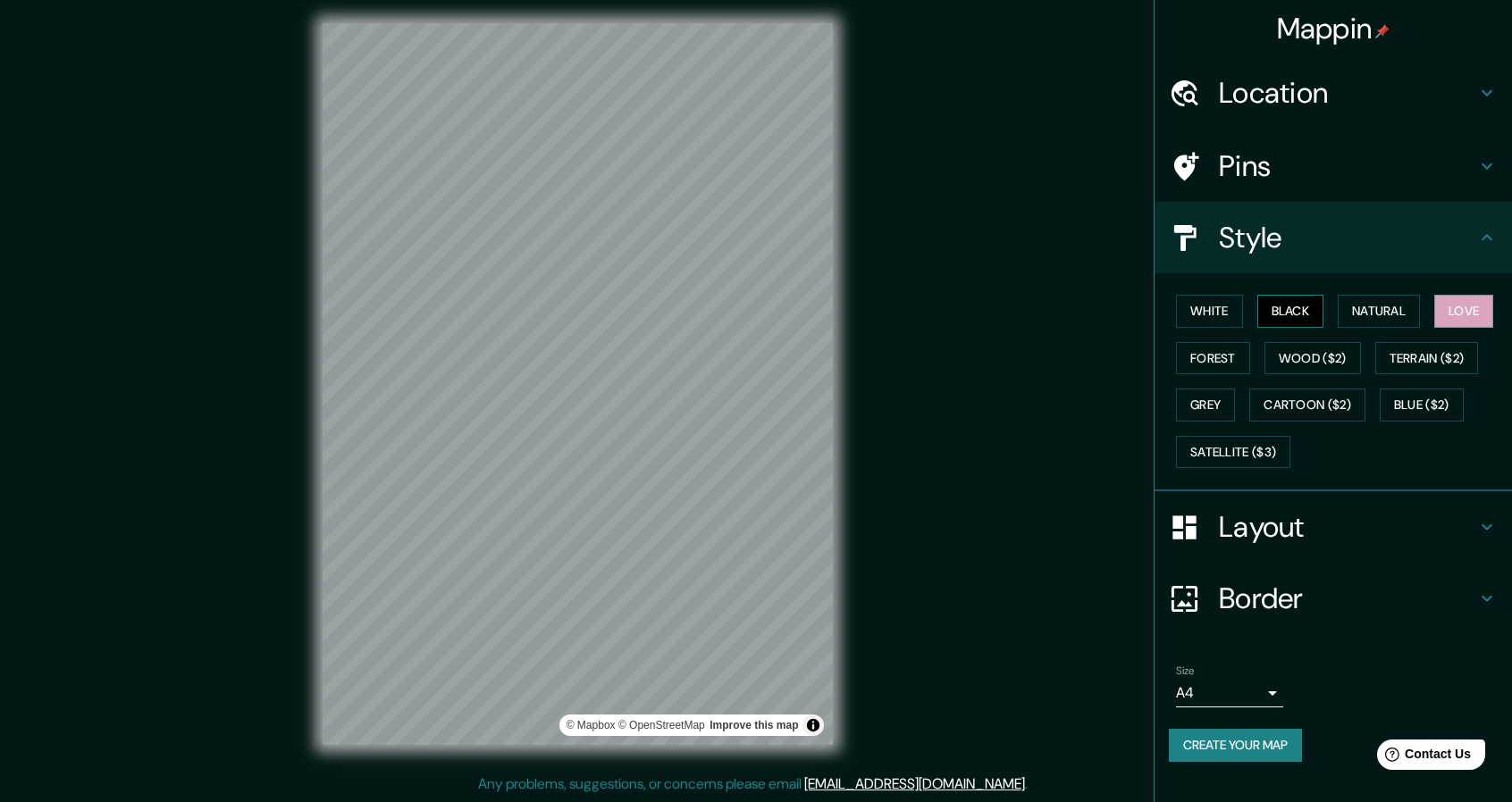
click at [1306, 306] on button "Black" at bounding box center [1290, 311] width 67 height 33
click at [1470, 304] on button "Love" at bounding box center [1463, 311] width 59 height 33
